Goal: Transaction & Acquisition: Purchase product/service

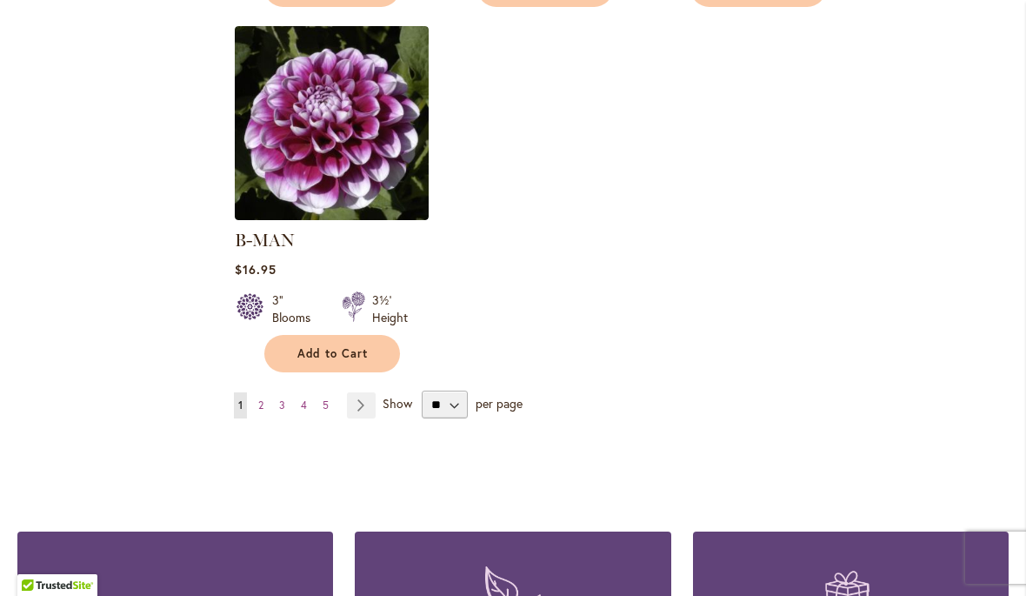
scroll to position [2255, 0]
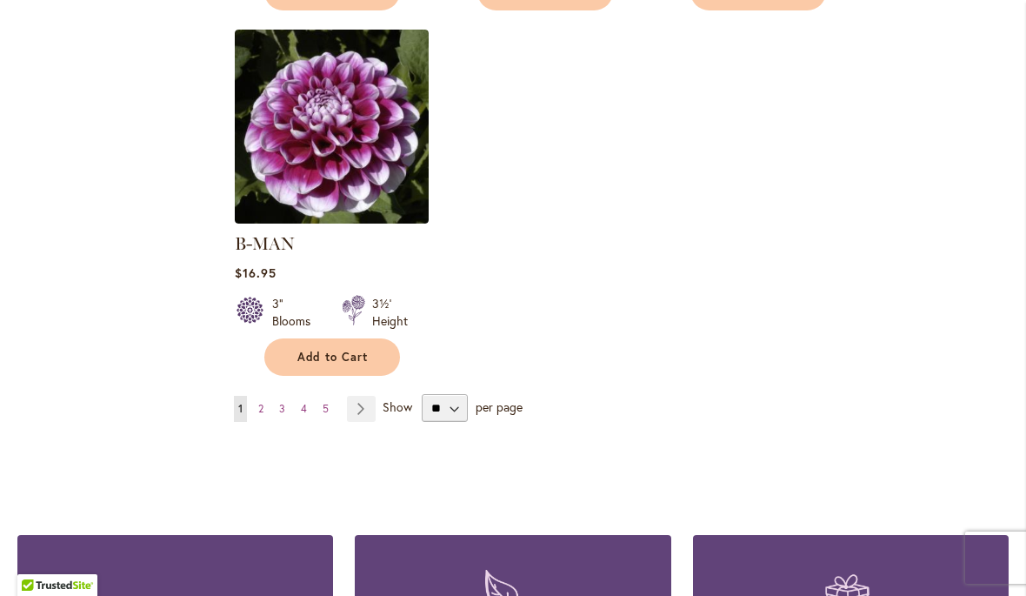
click at [370, 396] on link "Page Next" at bounding box center [361, 409] width 29 height 26
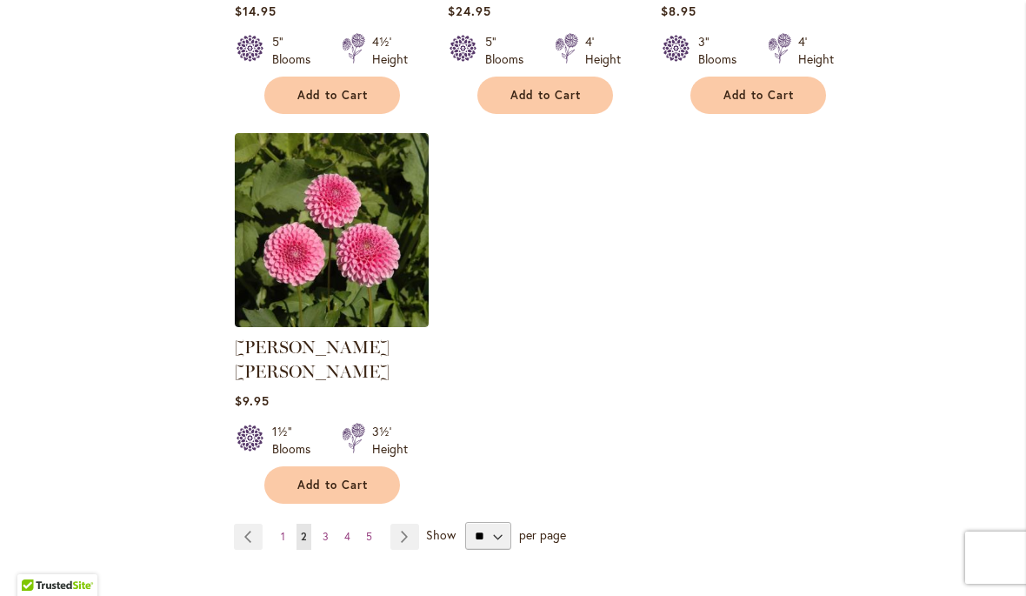
scroll to position [2129, 0]
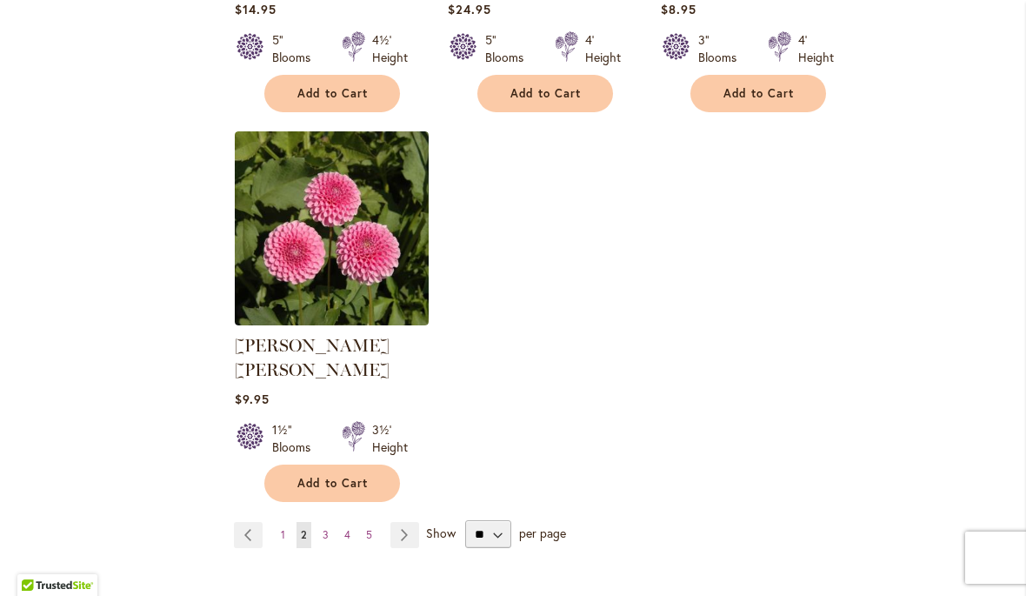
click at [339, 476] on span "Add to Cart" at bounding box center [332, 483] width 71 height 15
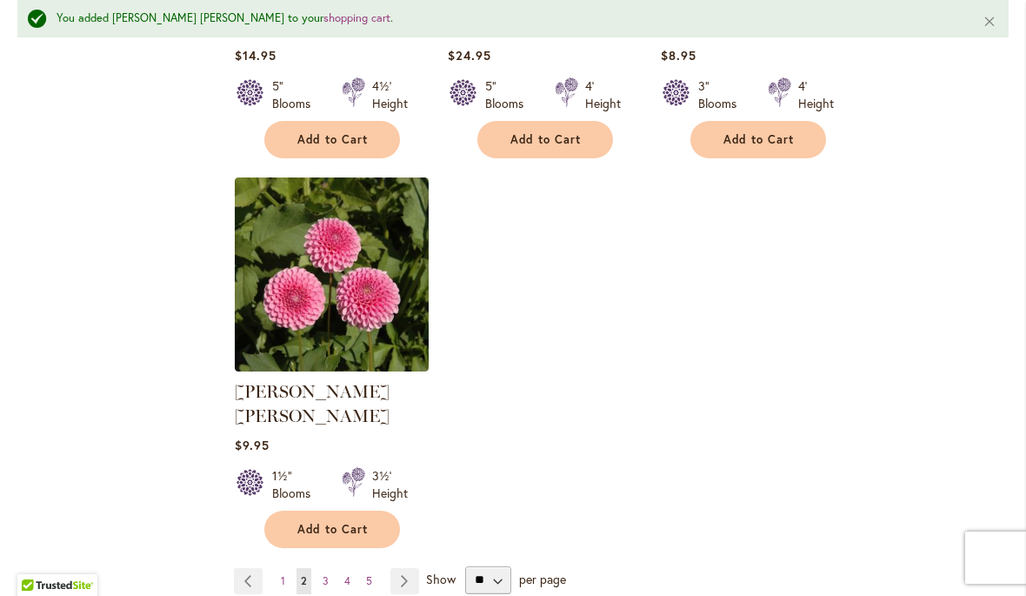
click at [330, 511] on button "Add to Cart" at bounding box center [332, 529] width 136 height 37
click at [406, 568] on link "Page Next" at bounding box center [405, 581] width 29 height 26
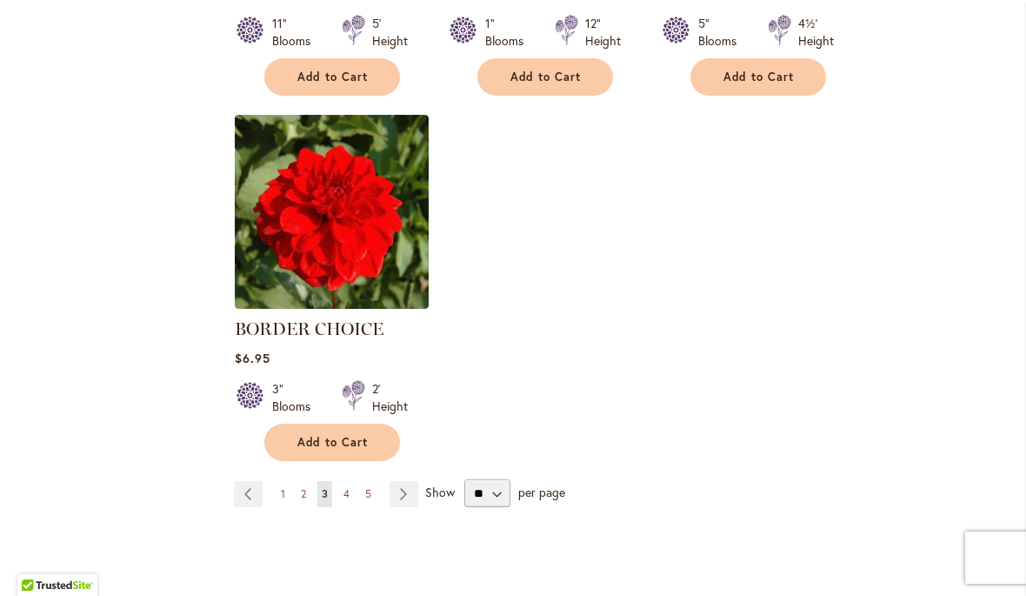
scroll to position [2148, 0]
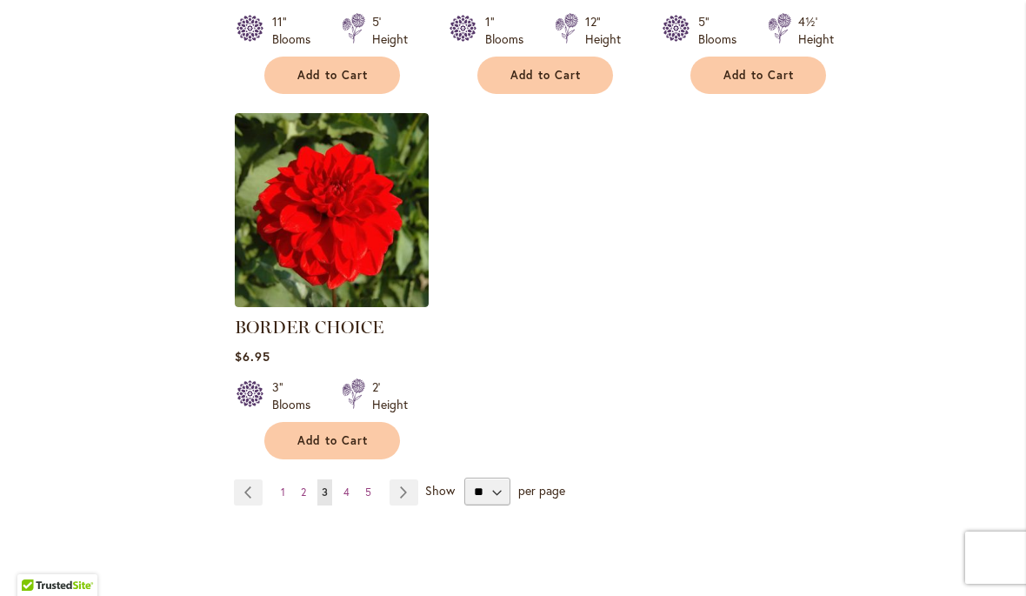
click at [417, 487] on link "Page Next" at bounding box center [404, 492] width 29 height 26
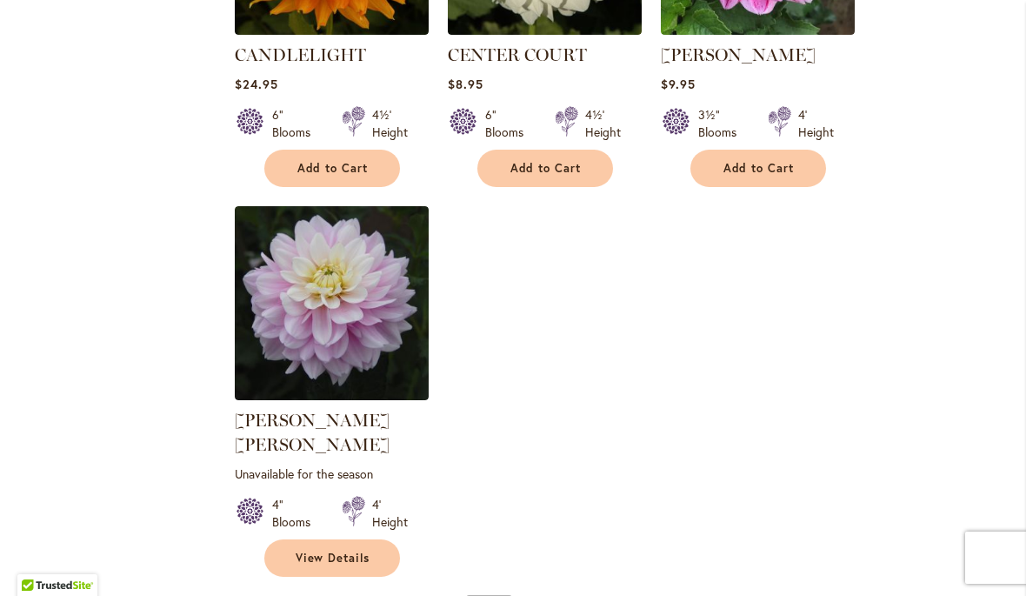
scroll to position [2078, 0]
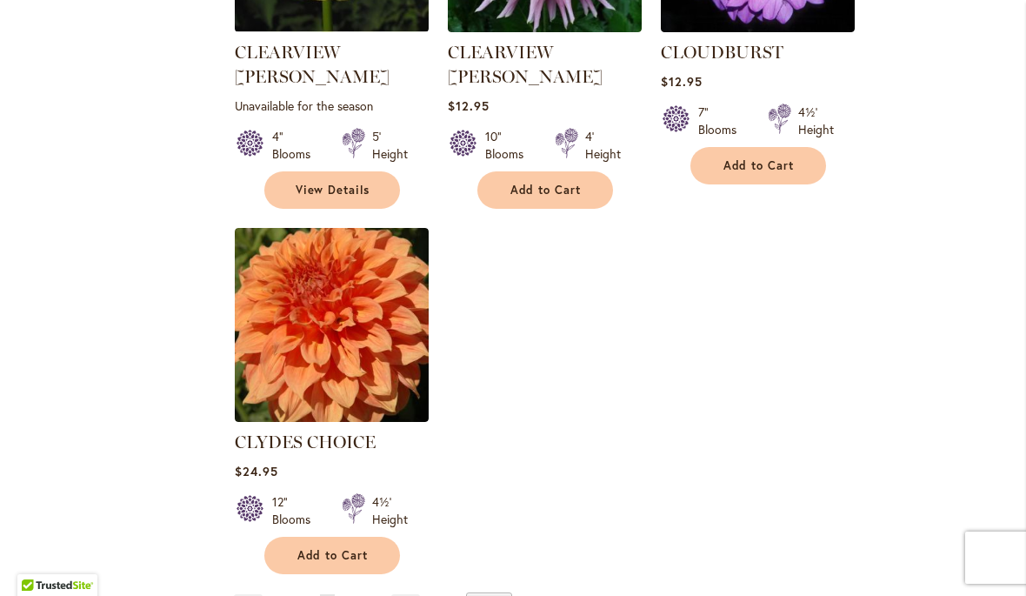
scroll to position [2083, 0]
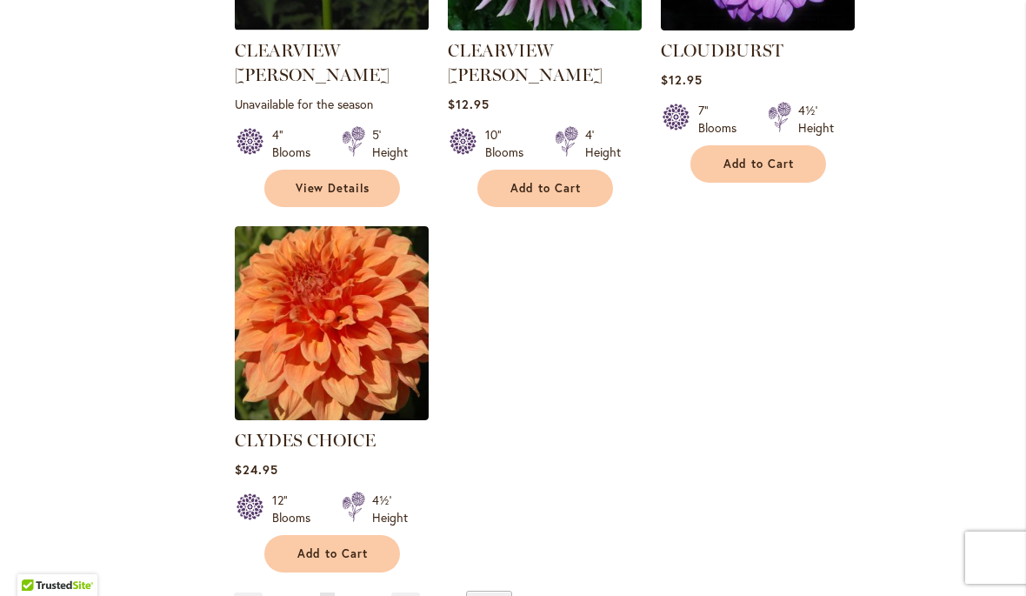
click at [404, 592] on link "Page Next" at bounding box center [405, 605] width 29 height 26
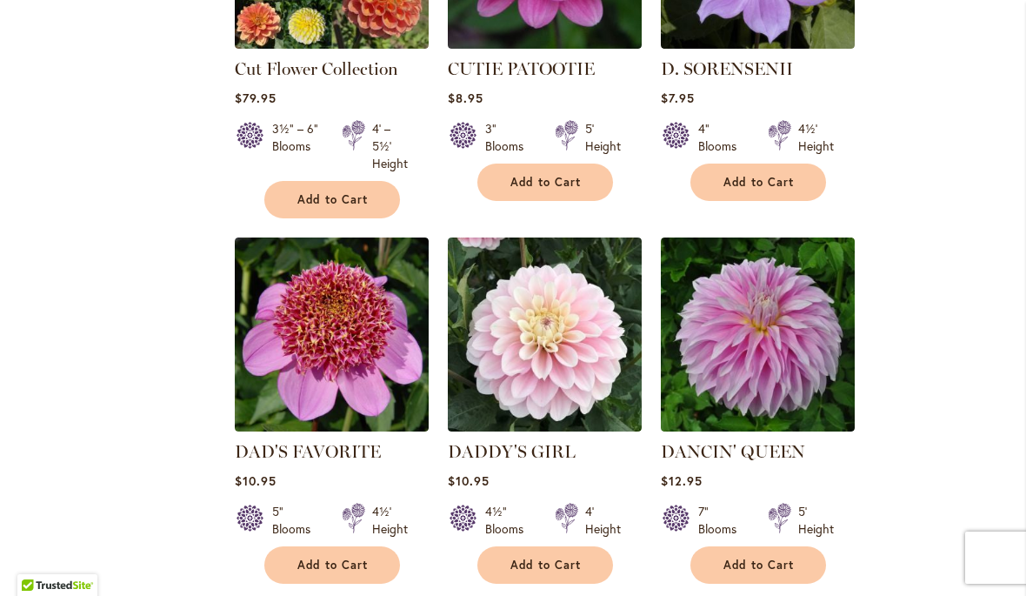
scroll to position [1726, 0]
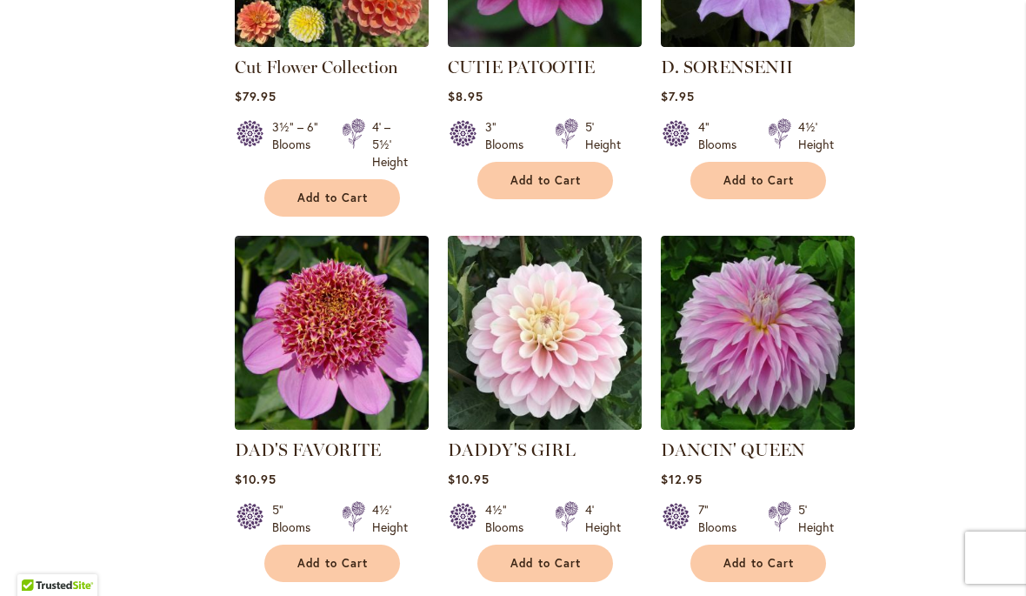
click at [557, 556] on span "Add to Cart" at bounding box center [546, 563] width 71 height 15
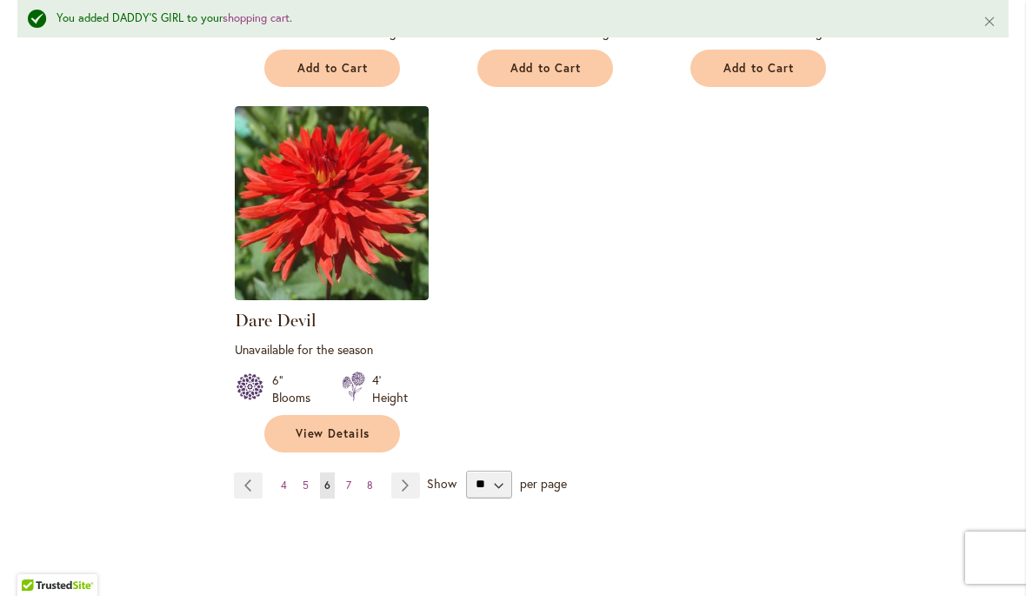
scroll to position [2287, 0]
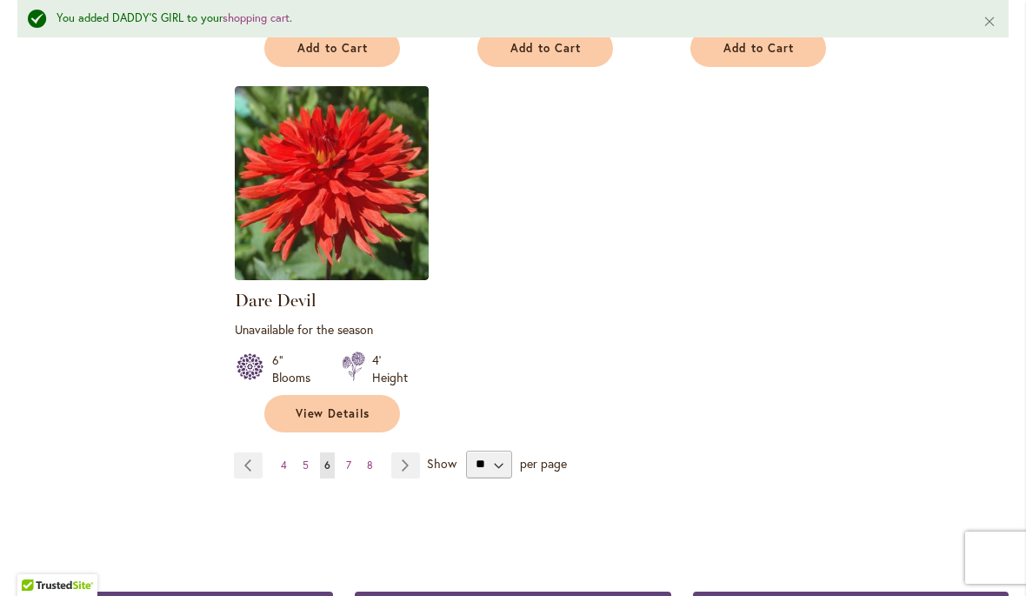
click at [405, 452] on link "Page Next" at bounding box center [405, 465] width 29 height 26
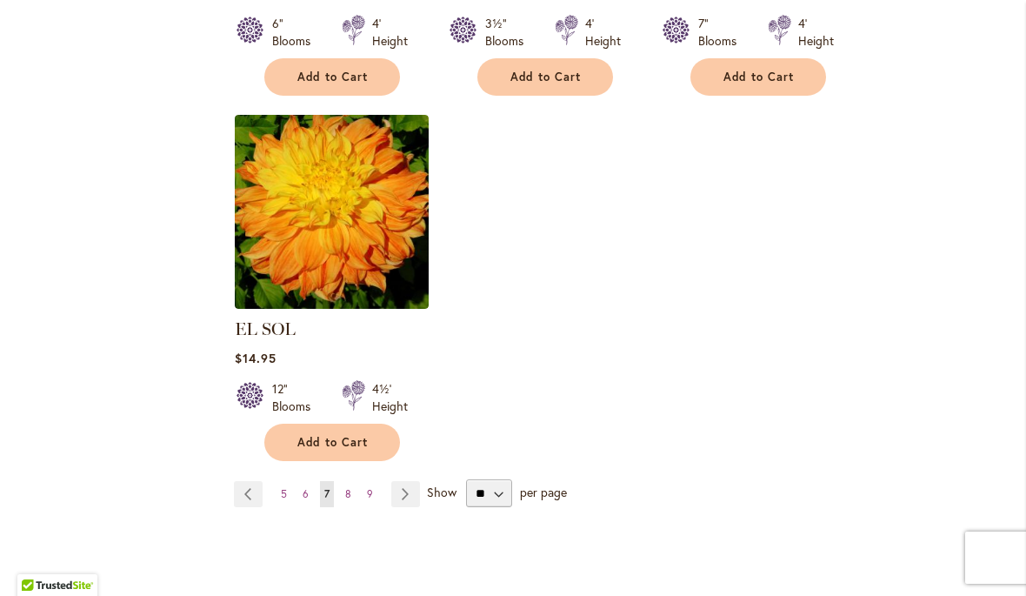
scroll to position [2172, 0]
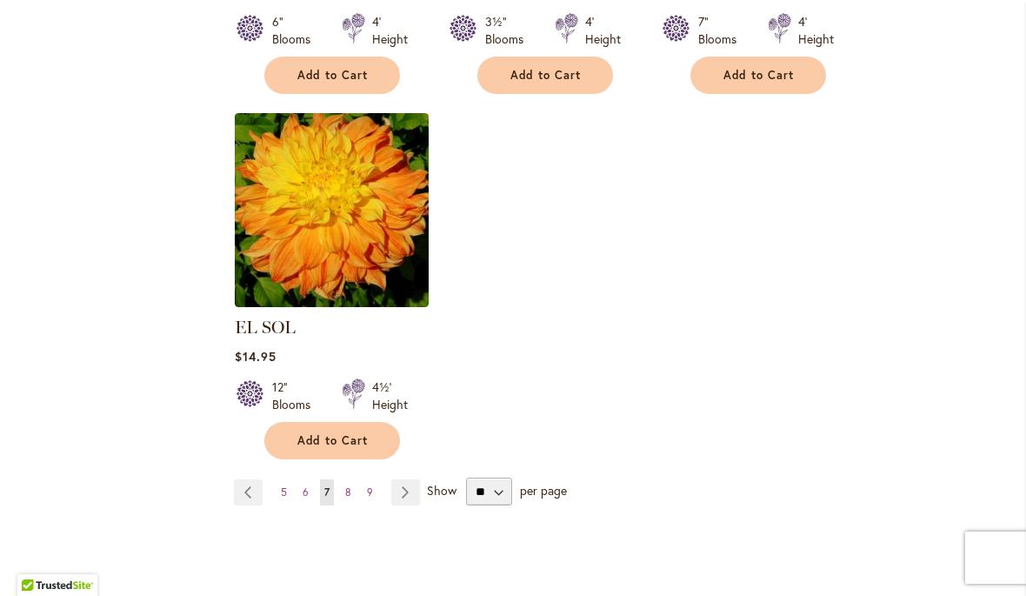
click at [407, 479] on link "Page Next" at bounding box center [405, 492] width 29 height 26
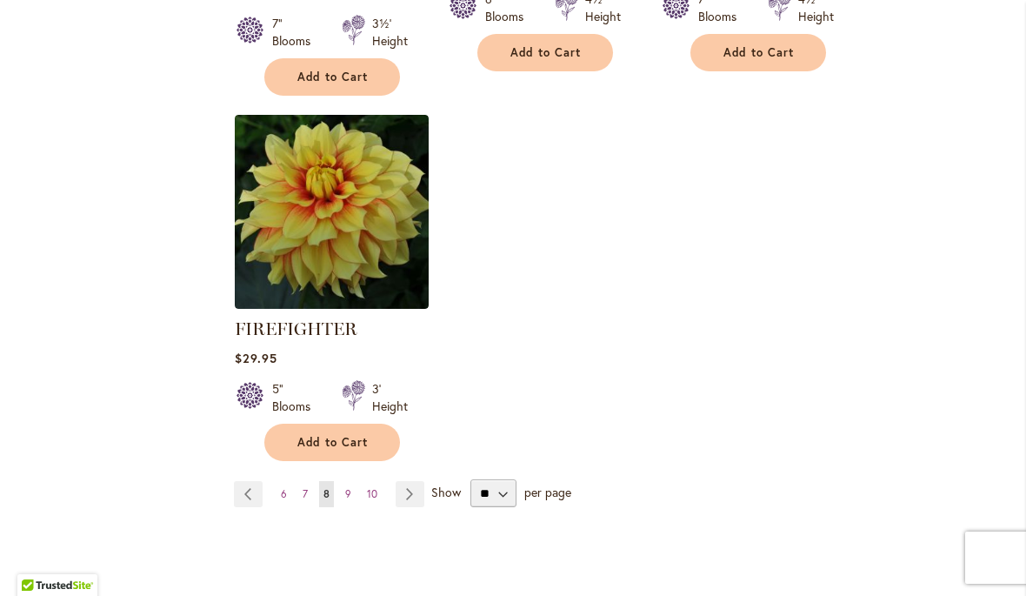
scroll to position [2229, 0]
click at [412, 495] on link "Page Next" at bounding box center [410, 494] width 29 height 26
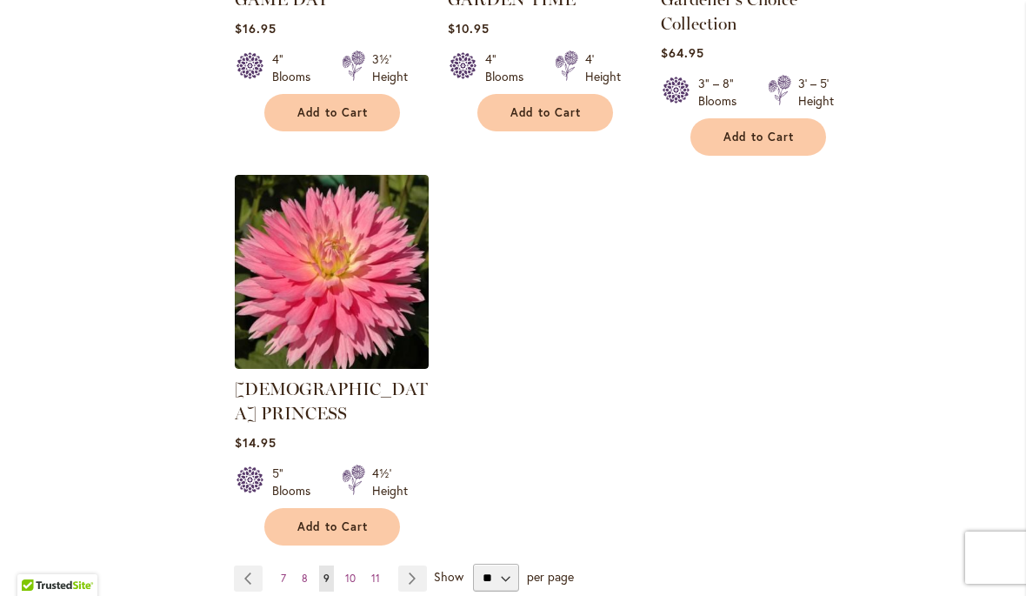
scroll to position [2181, 0]
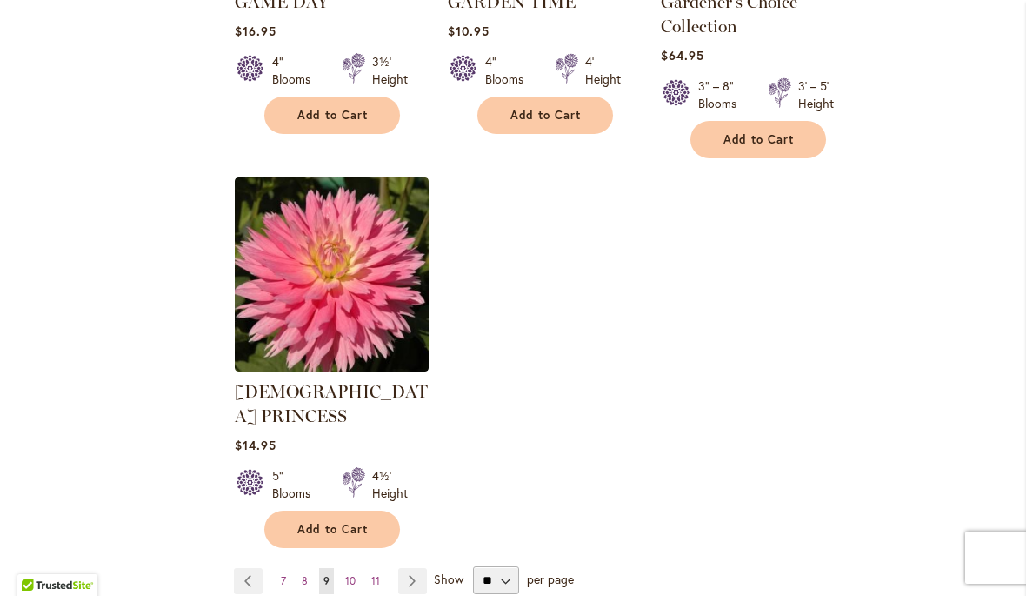
click at [417, 568] on link "Page Next" at bounding box center [412, 581] width 29 height 26
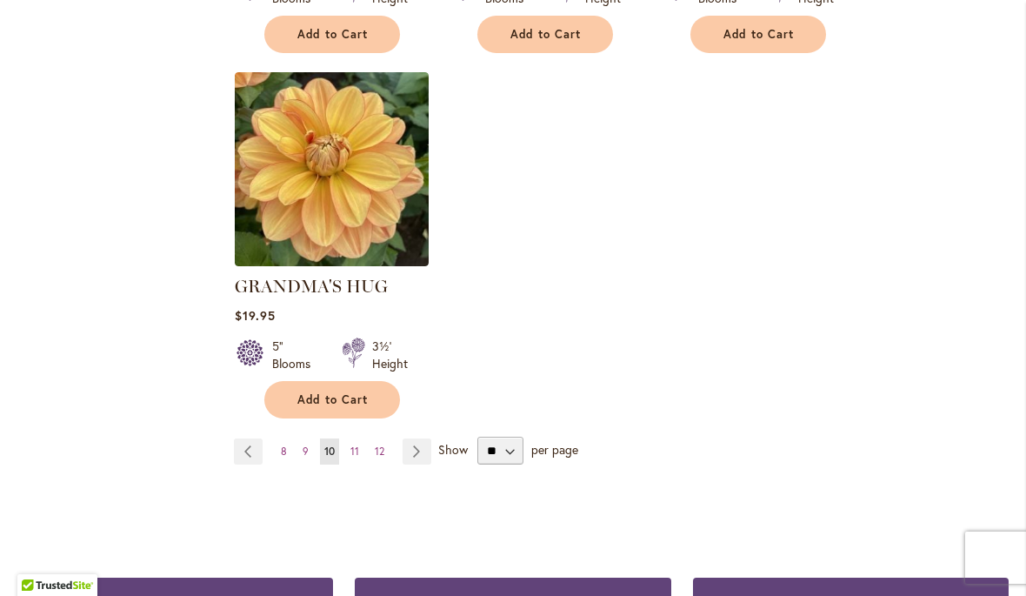
scroll to position [2214, 0]
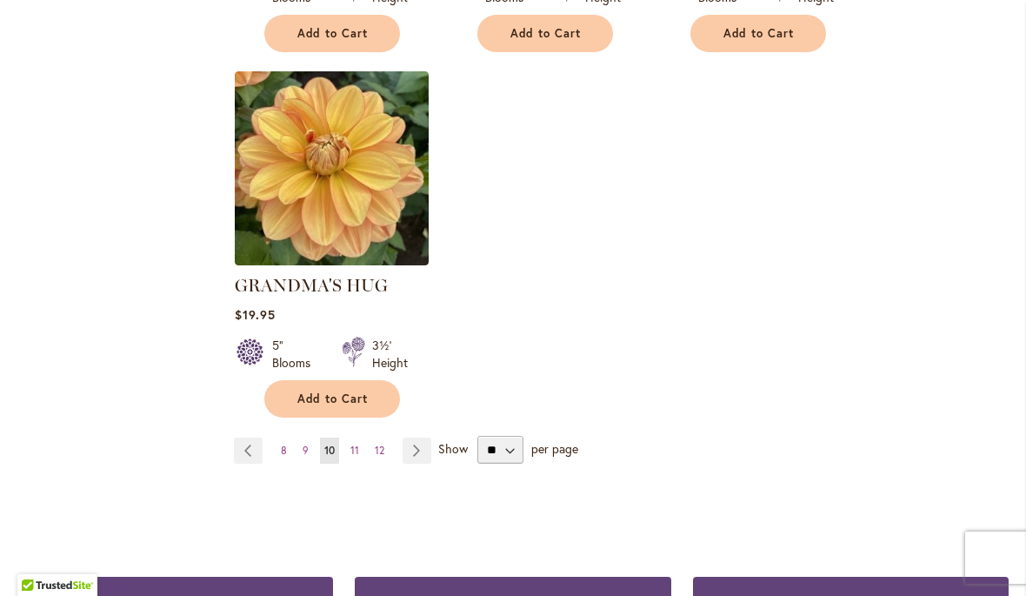
click at [423, 438] on link "Page Next" at bounding box center [417, 451] width 29 height 26
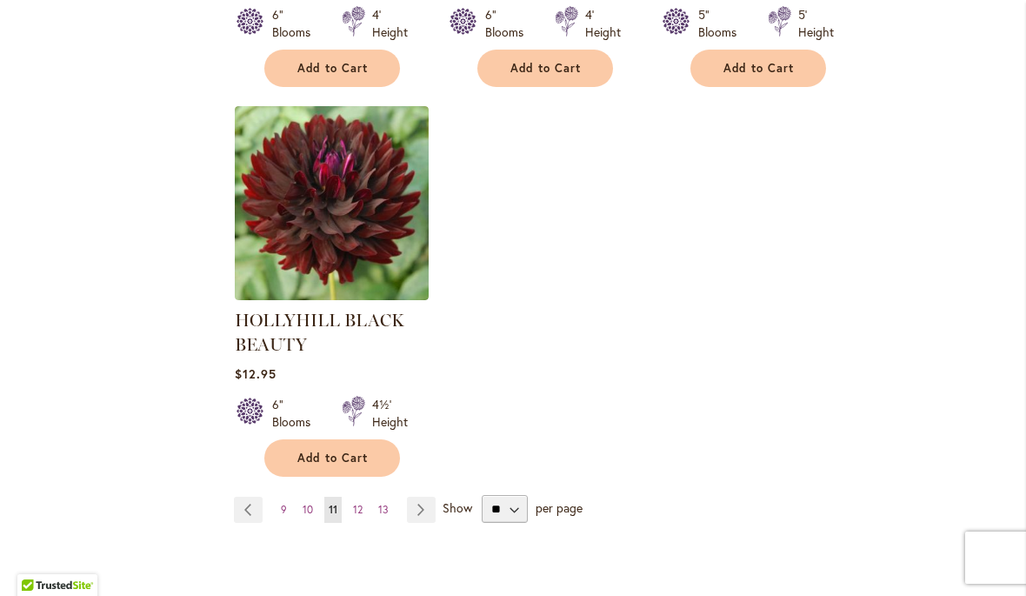
scroll to position [2255, 0]
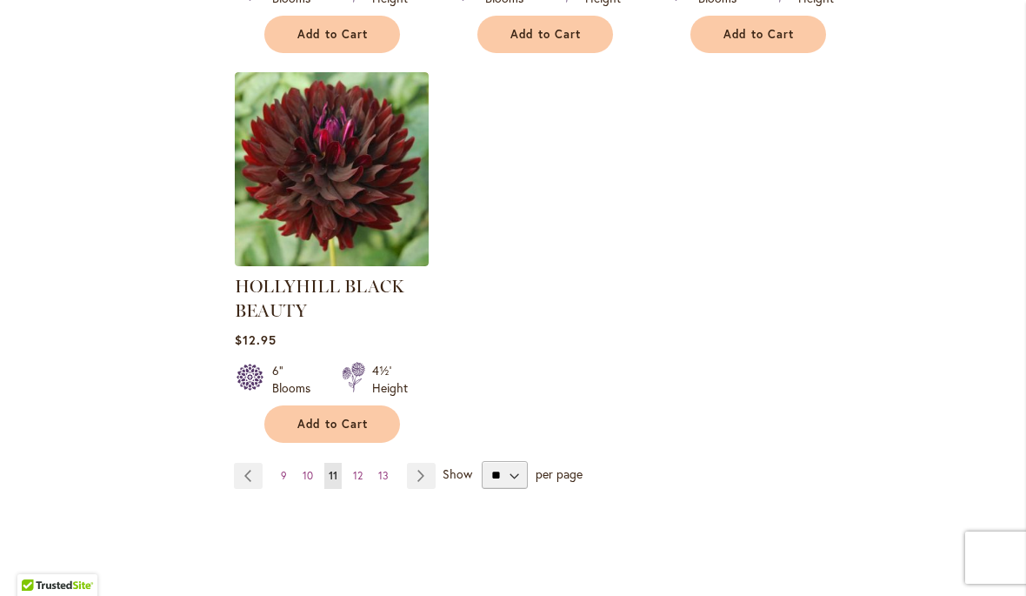
click at [435, 474] on link "Page Next" at bounding box center [421, 476] width 29 height 26
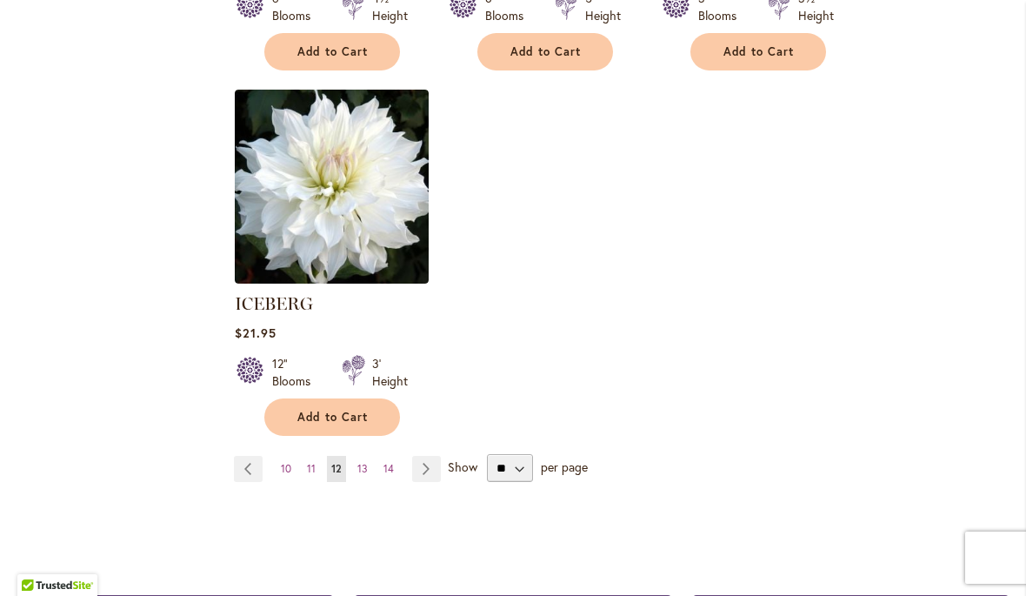
scroll to position [2199, 0]
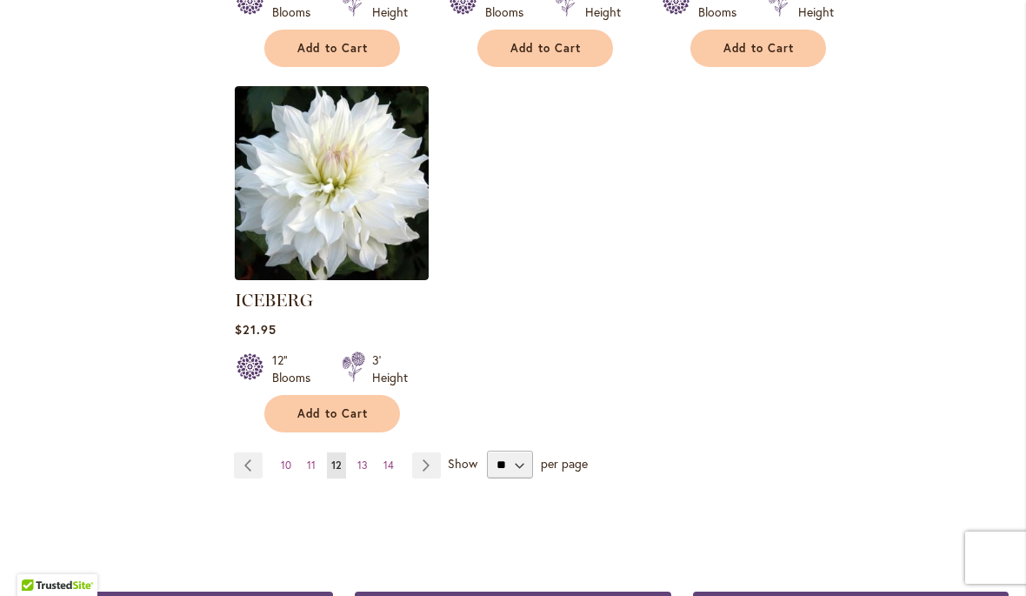
click at [424, 452] on link "Page Next" at bounding box center [426, 465] width 29 height 26
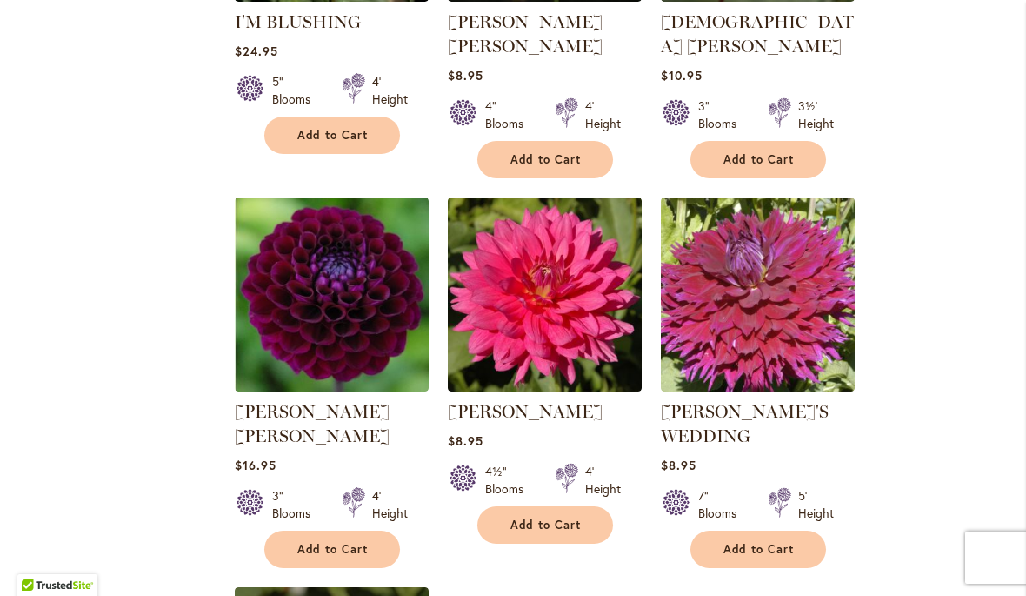
scroll to position [1741, 0]
